Goal: Task Accomplishment & Management: Complete application form

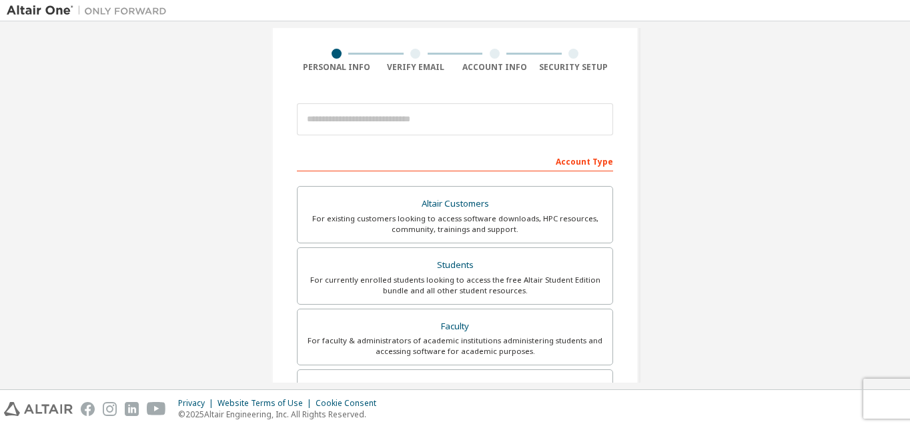
scroll to position [85, 0]
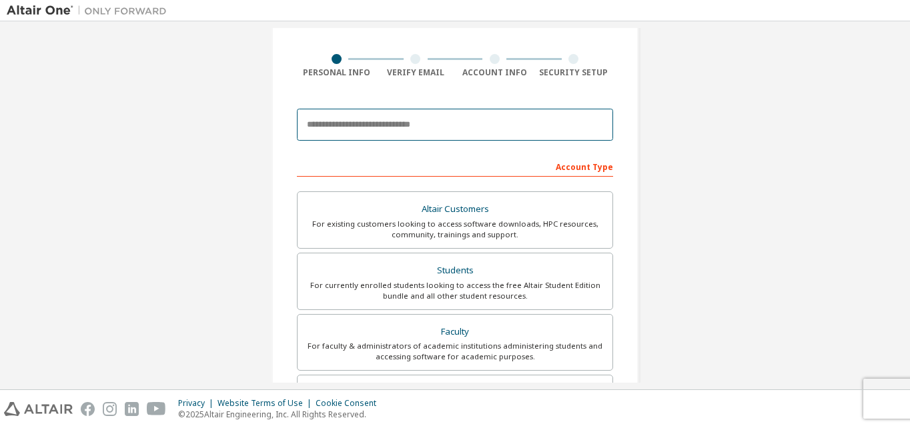
click at [329, 130] on input "email" at bounding box center [455, 125] width 316 height 32
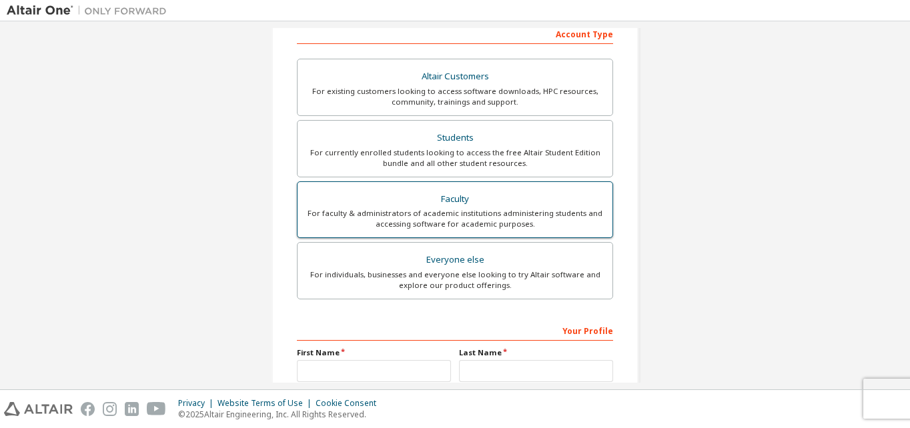
scroll to position [218, 0]
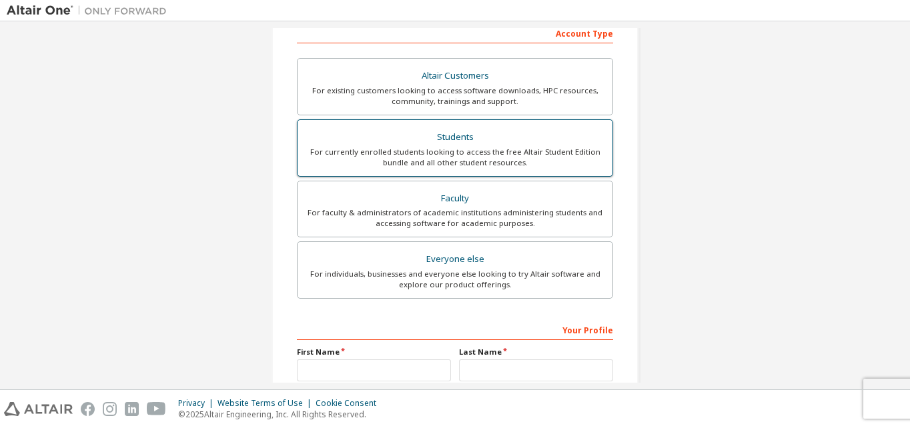
type input "**********"
click at [474, 134] on div "Students" at bounding box center [455, 137] width 299 height 19
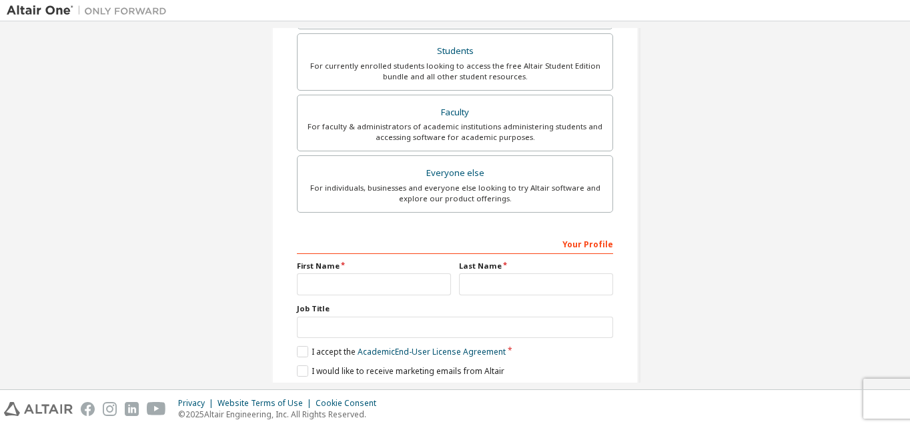
scroll to position [334, 0]
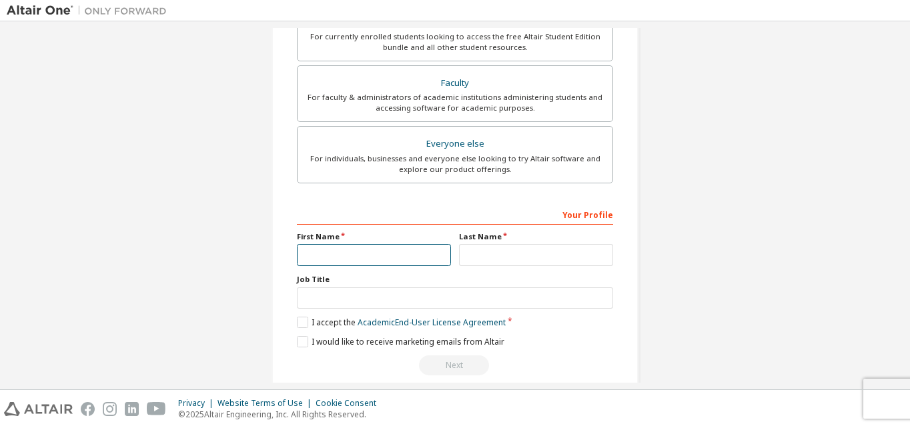
click at [320, 252] on input "text" at bounding box center [374, 255] width 154 height 22
type input "******"
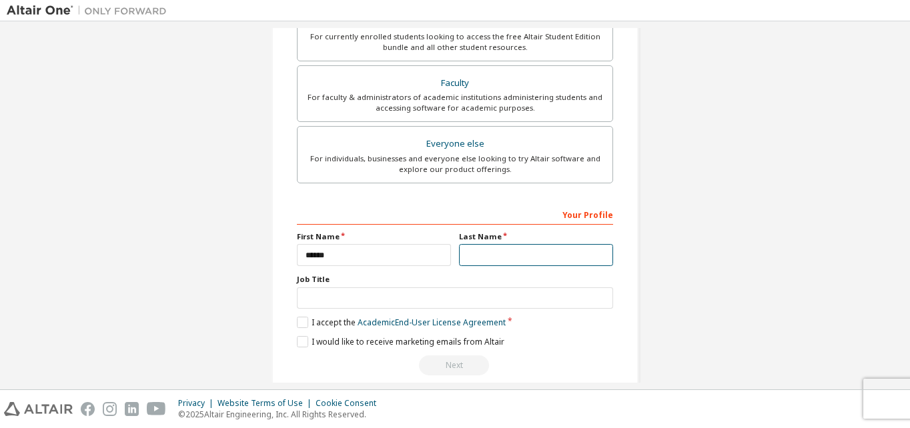
click at [494, 260] on input "text" at bounding box center [536, 255] width 154 height 22
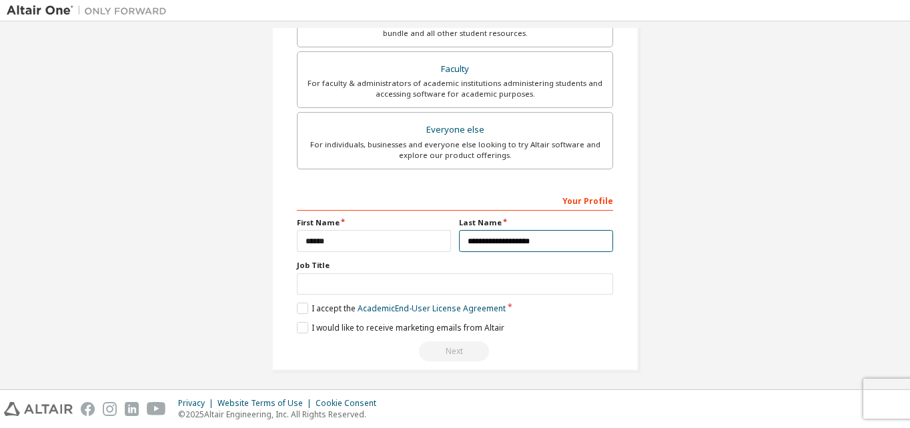
scroll to position [352, 0]
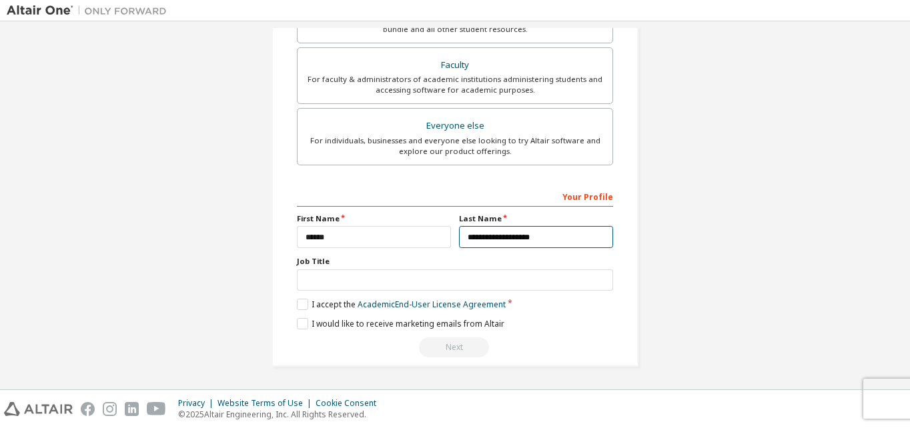
type input "**********"
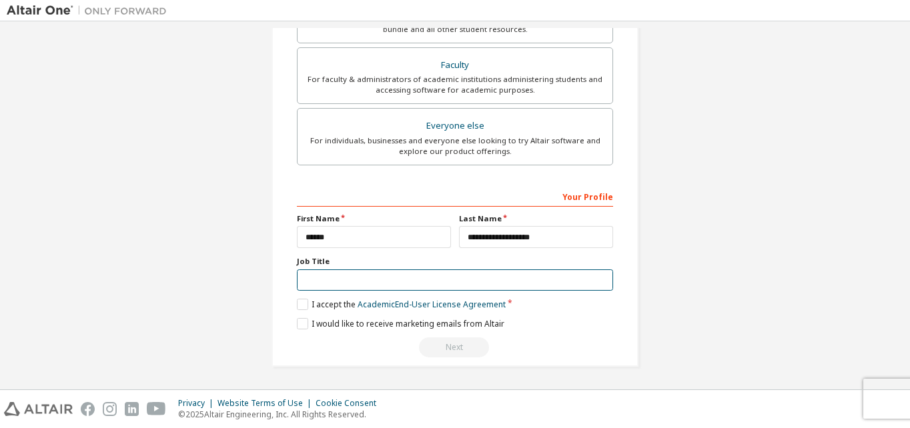
click at [304, 278] on input "text" at bounding box center [455, 281] width 316 height 22
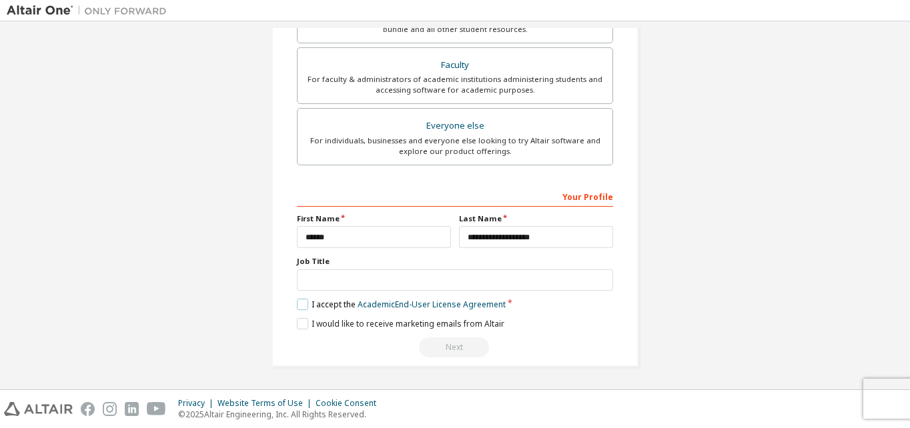
click at [302, 308] on label "I accept the Academic End-User License Agreement" at bounding box center [401, 304] width 209 height 11
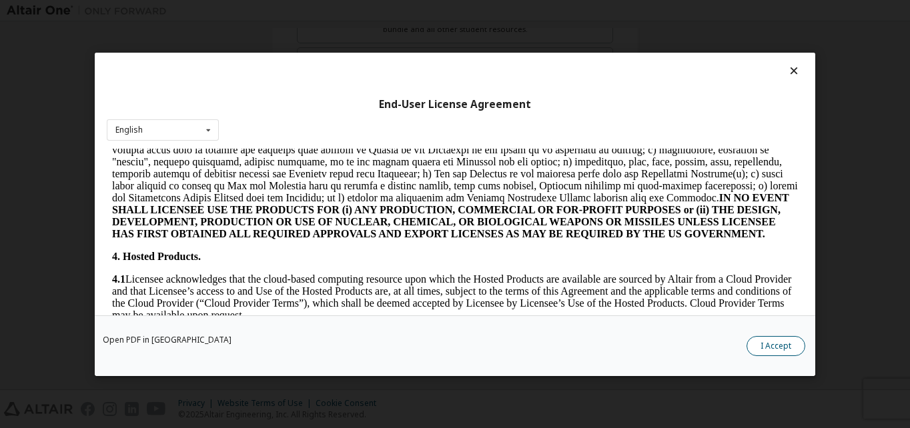
scroll to position [1068, 0]
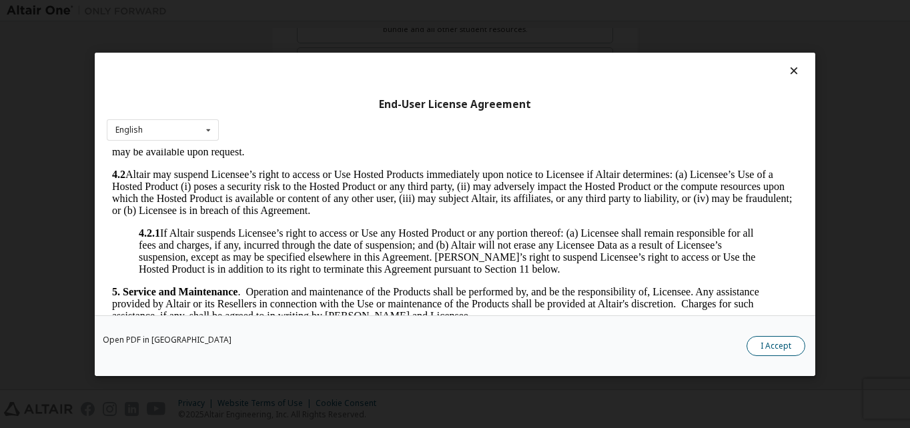
click at [778, 354] on button "I Accept" at bounding box center [776, 346] width 59 height 20
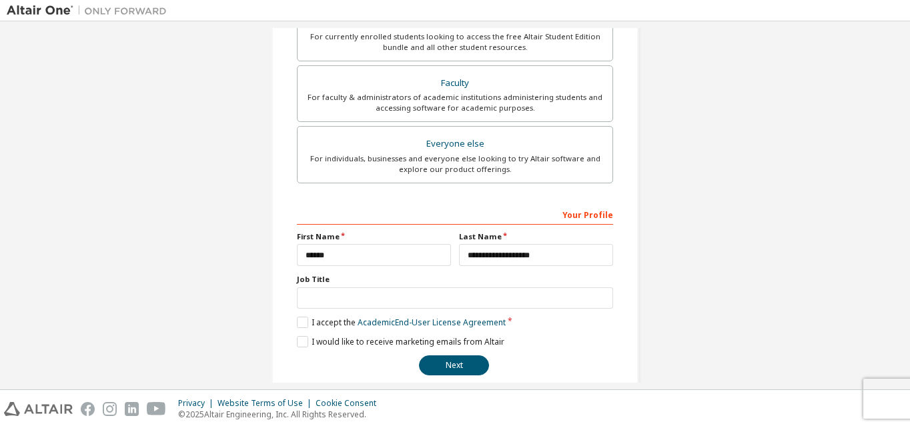
scroll to position [352, 0]
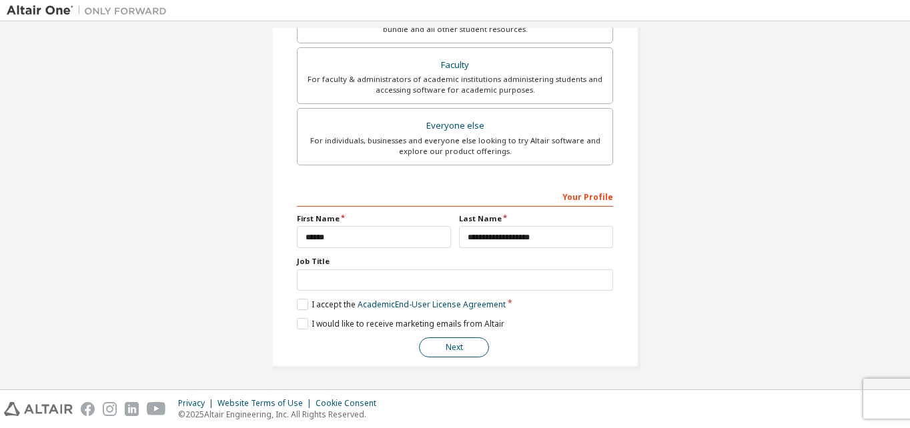
click at [447, 348] on button "Next" at bounding box center [454, 348] width 70 height 20
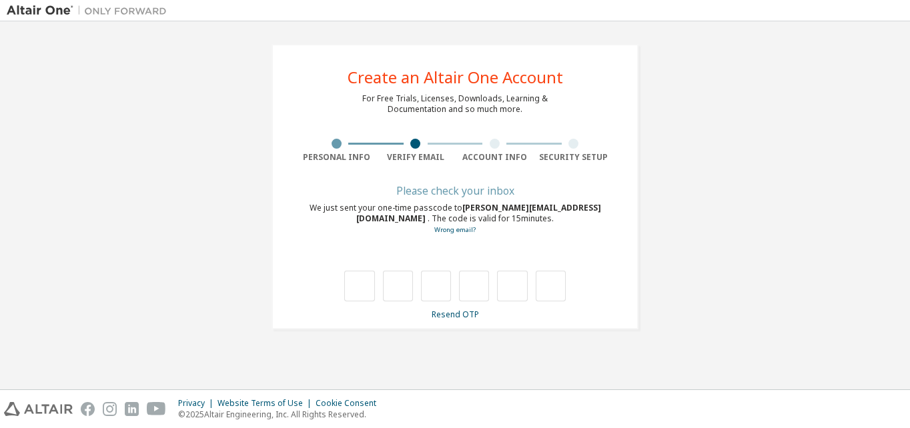
scroll to position [0, 0]
type input "*"
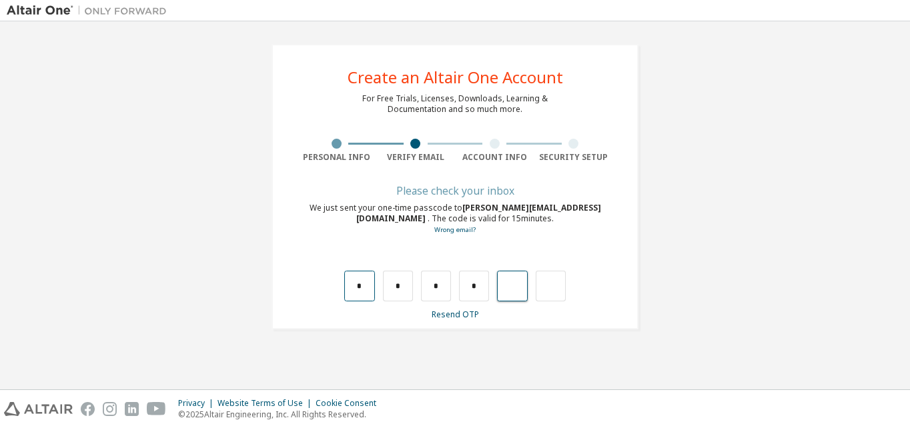
type input "*"
